Goal: Submit feedback/report problem

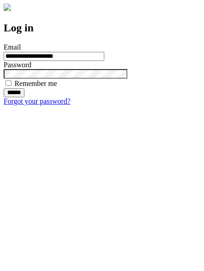
type input "**********"
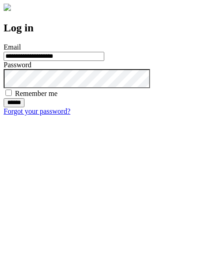
click at [25, 107] on input "******" at bounding box center [14, 102] width 21 height 9
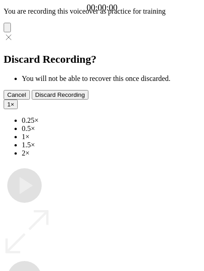
type input "**********"
